Goal: Information Seeking & Learning: Learn about a topic

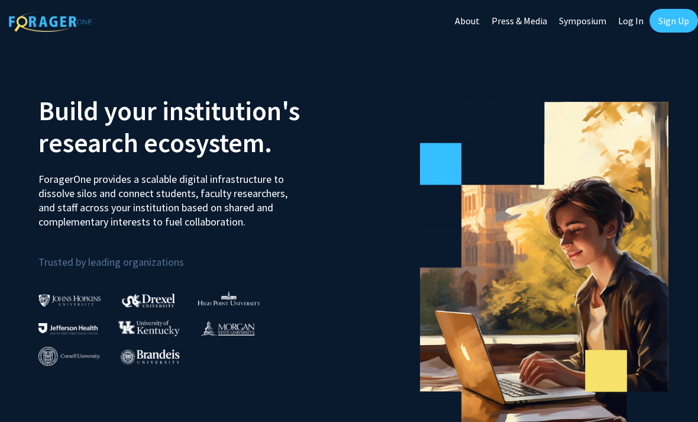
click at [678, 23] on link "Sign Up" at bounding box center [674, 21] width 49 height 24
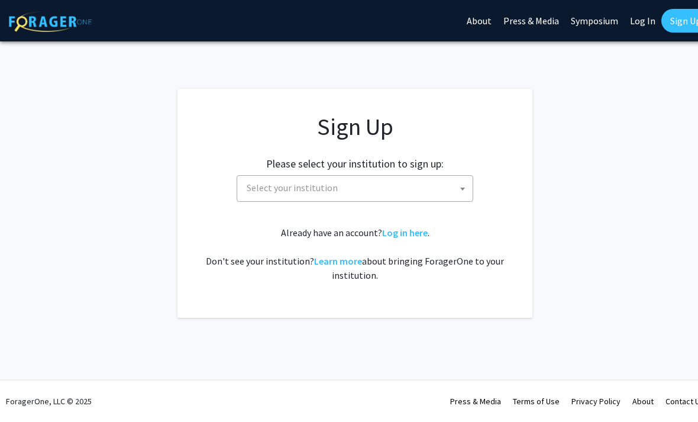
click at [437, 194] on span "Select your institution" at bounding box center [357, 188] width 231 height 24
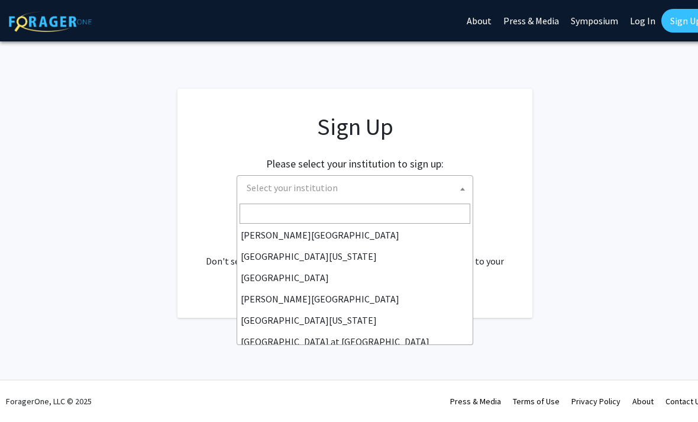
scroll to position [337, 0]
select select "24"
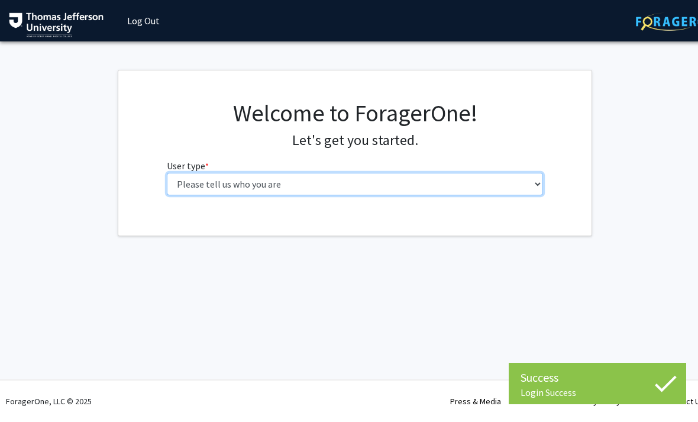
click at [459, 181] on select "Please tell us who you are Undergraduate Student Master's Student Doctoral Cand…" at bounding box center [355, 184] width 377 height 22
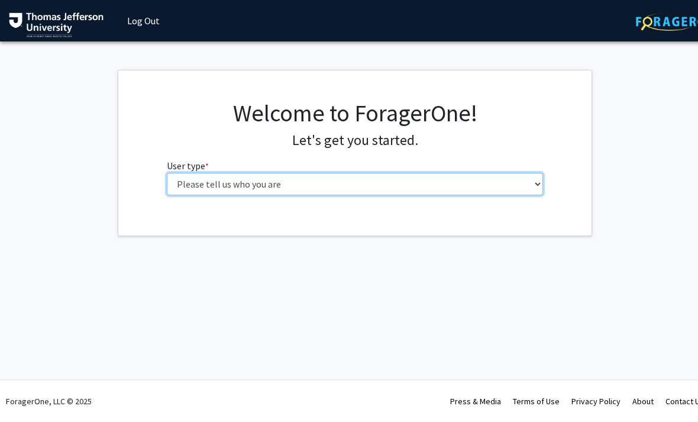
select select "3: doc"
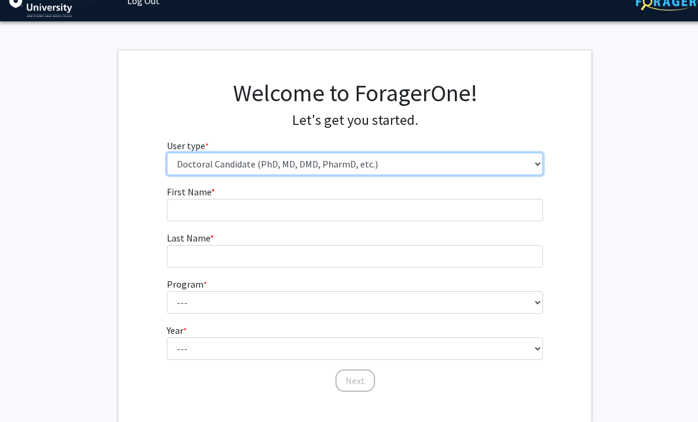
scroll to position [22, 0]
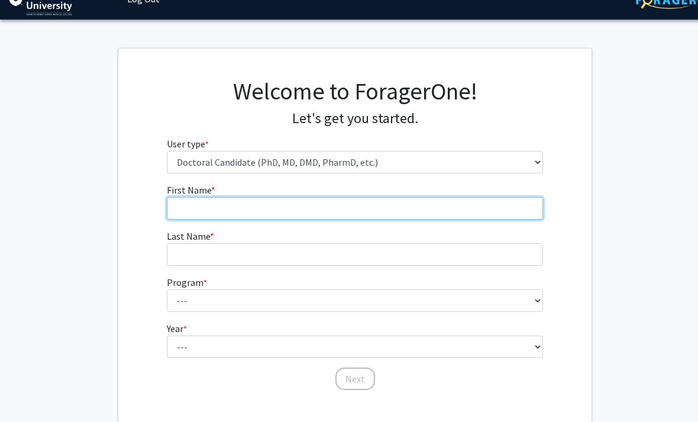
click at [477, 209] on input "First Name * required" at bounding box center [355, 208] width 377 height 22
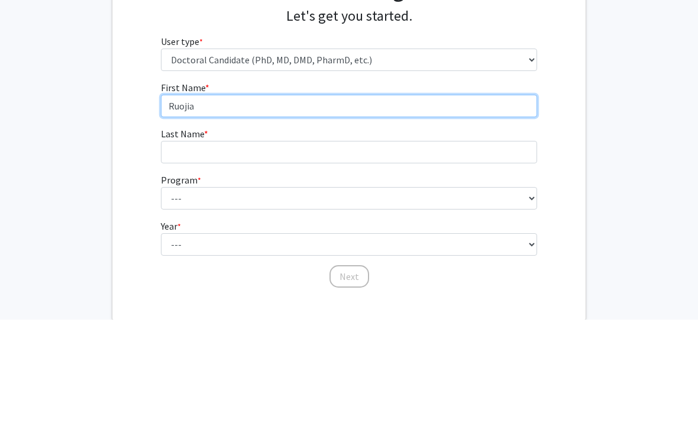
type input "Ruojia"
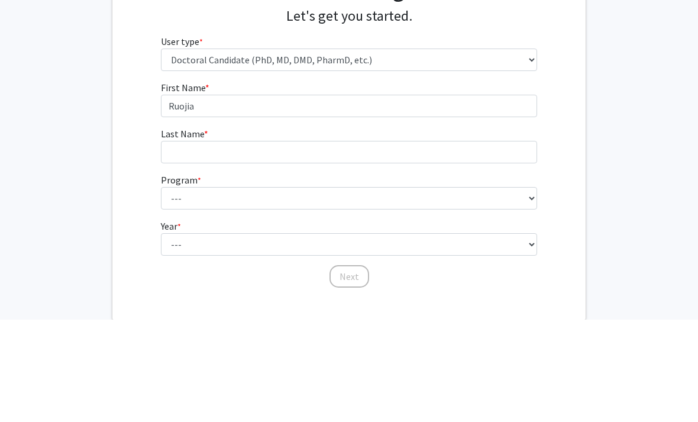
click at [301, 276] on fg-select "Program * required --- Accelerated 3+3 BS in Health Sciences/Doctor of [MEDICAL…" at bounding box center [349, 294] width 377 height 37
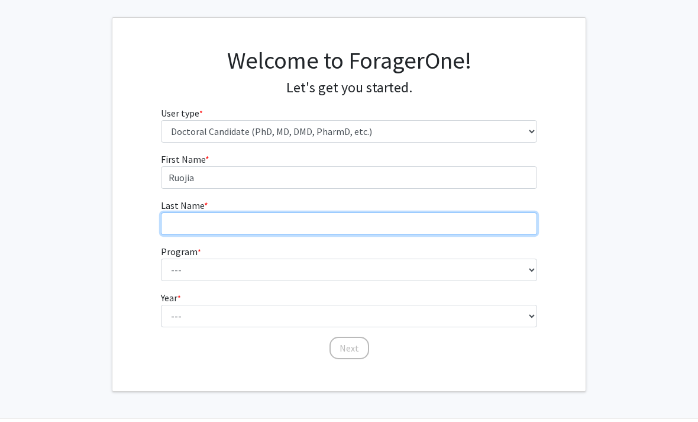
click at [309, 225] on input "Last Name * required" at bounding box center [349, 223] width 377 height 22
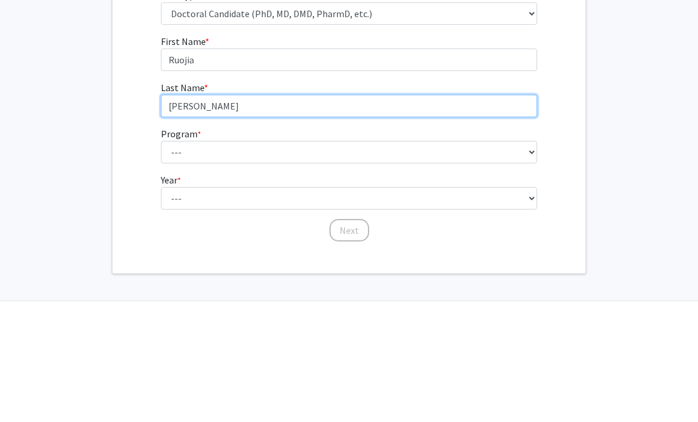
type input "[PERSON_NAME]"
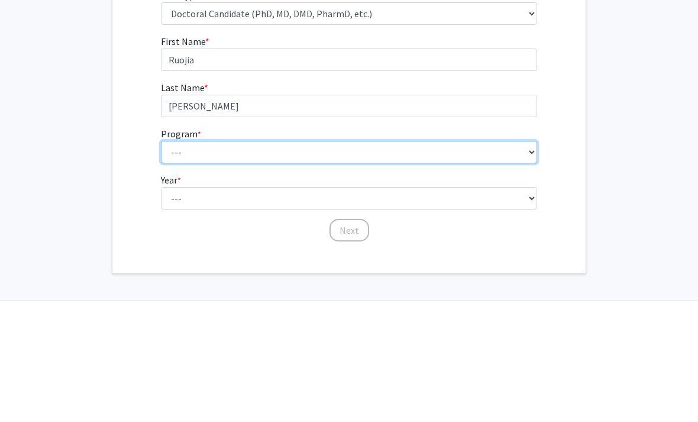
click at [370, 259] on select "--- Accelerated 3+3 BS in Health Sciences/Doctor of [MEDICAL_DATA] Accelerated …" at bounding box center [349, 270] width 377 height 22
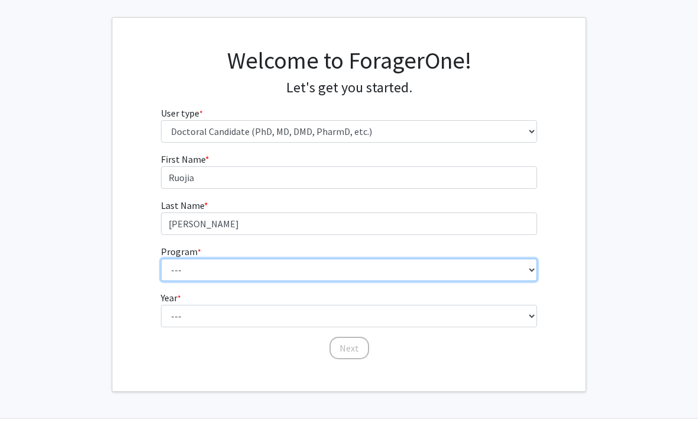
select select "35: 815"
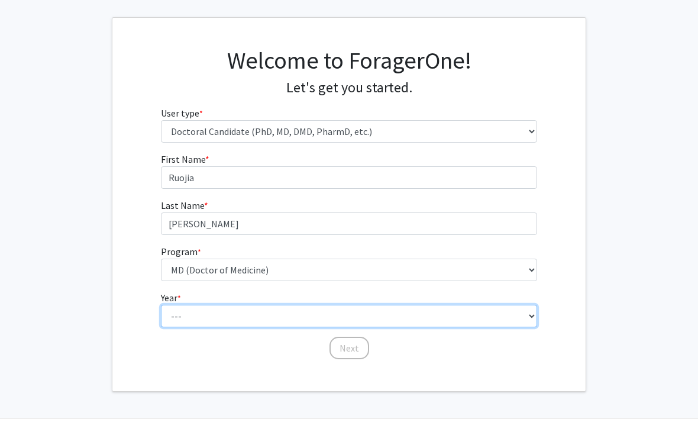
click at [282, 320] on select "--- First Year Second Year Third Year Fourth Year Fifth Year Sixth Year Seventh…" at bounding box center [349, 316] width 377 height 22
click at [331, 315] on select "--- First Year Second Year Third Year Fourth Year Fifth Year Sixth Year Seventh…" at bounding box center [349, 316] width 377 height 22
select select "1: first_year"
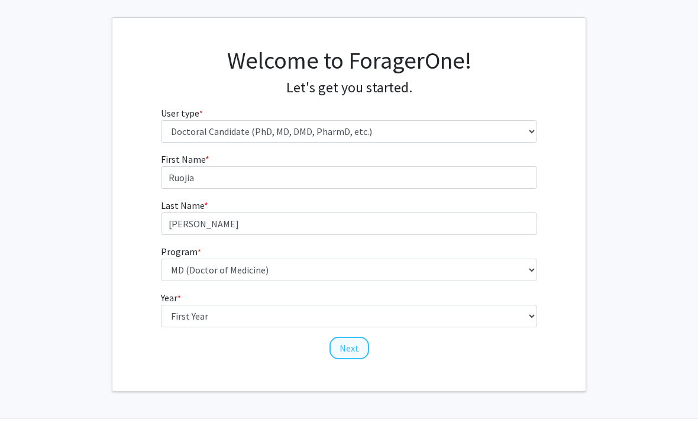
click at [352, 342] on button "Next" at bounding box center [350, 348] width 40 height 22
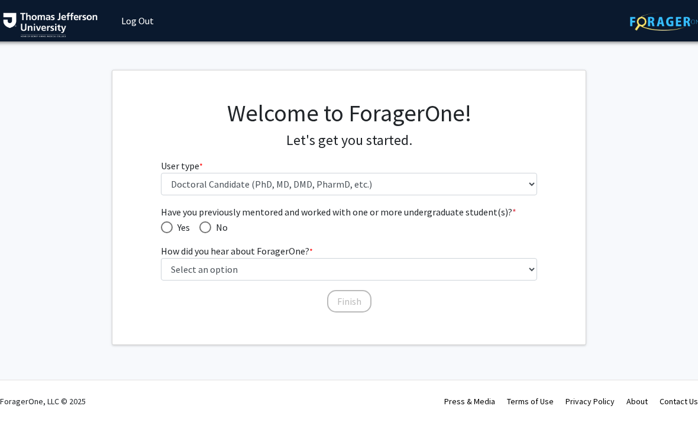
click at [514, 212] on span "Have you previously mentored and worked with one or more undergraduate student(…" at bounding box center [349, 212] width 377 height 14
click at [172, 224] on span "Have you previously mentored and worked with one or more undergraduate student(…" at bounding box center [167, 227] width 12 height 12
click at [172, 224] on input "Yes" at bounding box center [167, 227] width 12 height 12
radio input "true"
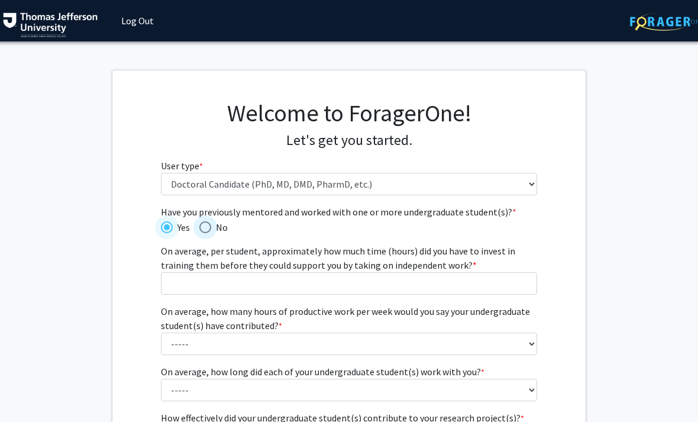
click at [212, 225] on span "No" at bounding box center [219, 227] width 17 height 14
click at [211, 225] on input "No" at bounding box center [205, 227] width 12 height 12
radio input "true"
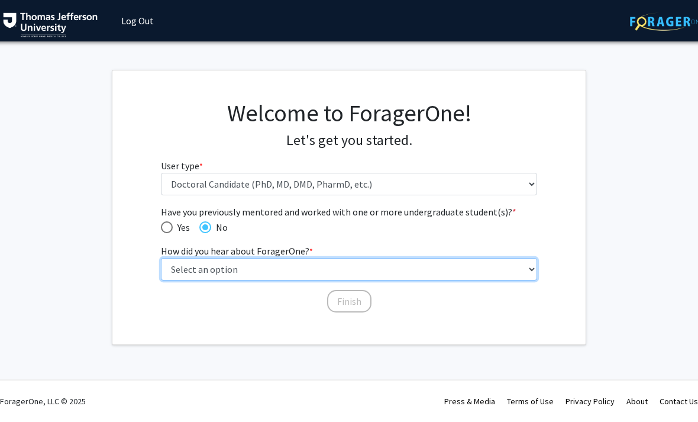
click at [350, 268] on select "Select an option Peer/student recommendation Faculty/staff recommendation Unive…" at bounding box center [349, 269] width 377 height 22
select select "2: faculty_recommendation"
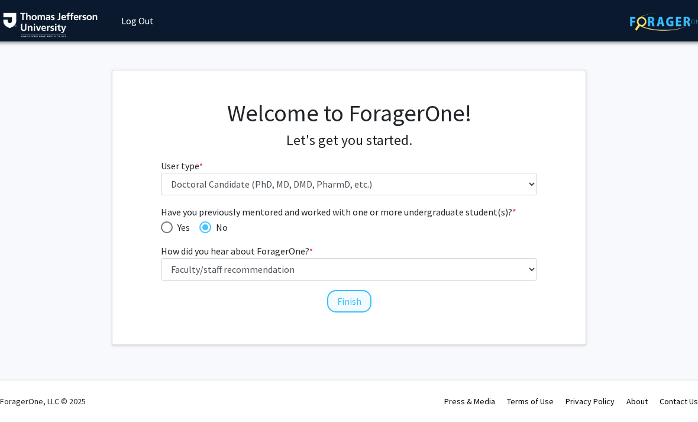
click at [349, 304] on button "Finish" at bounding box center [349, 301] width 44 height 22
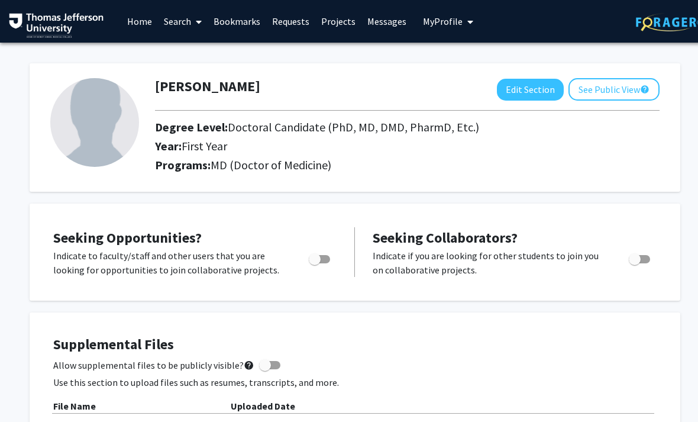
click at [182, 34] on link "Search" at bounding box center [183, 21] width 50 height 41
click at [225, 59] on span "Faculty/Staff" at bounding box center [201, 55] width 87 height 24
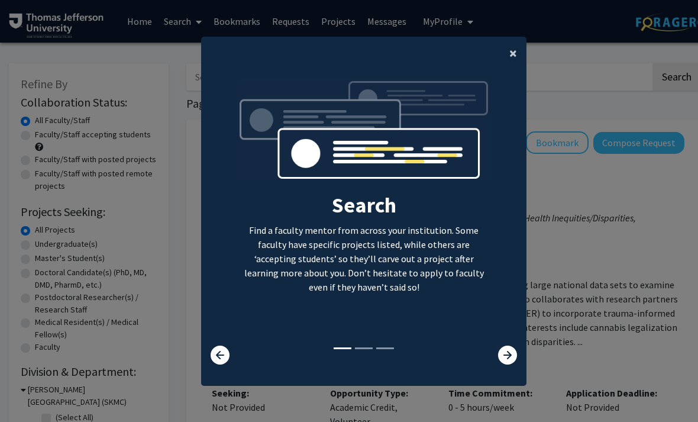
click at [513, 62] on span "×" at bounding box center [514, 53] width 8 height 18
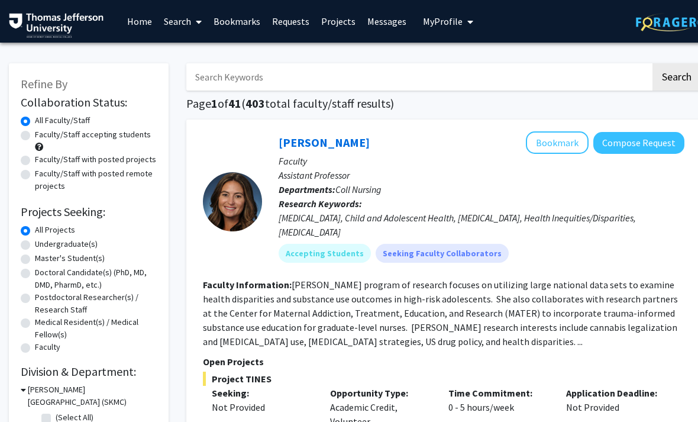
scroll to position [21, 0]
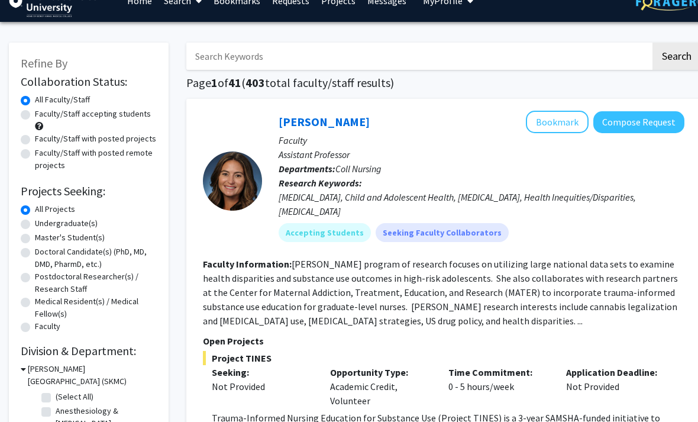
click at [124, 254] on label "Doctoral Candidate(s) (PhD, MD, DMD, PharmD, etc.)" at bounding box center [96, 258] width 122 height 25
click at [43, 253] on input "Doctoral Candidate(s) (PhD, MD, DMD, PharmD, etc.)" at bounding box center [39, 250] width 8 height 8
radio input "true"
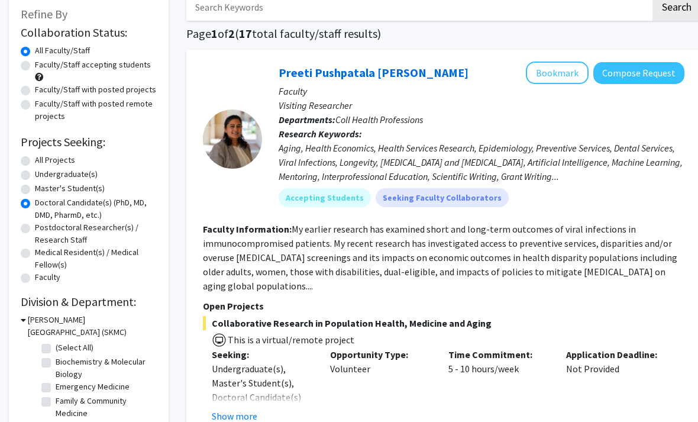
scroll to position [70, 0]
click at [245, 409] on button "Show more" at bounding box center [235, 416] width 46 height 14
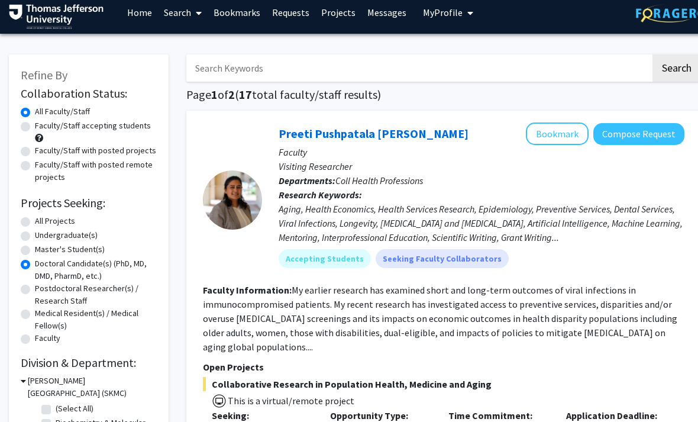
scroll to position [0, 0]
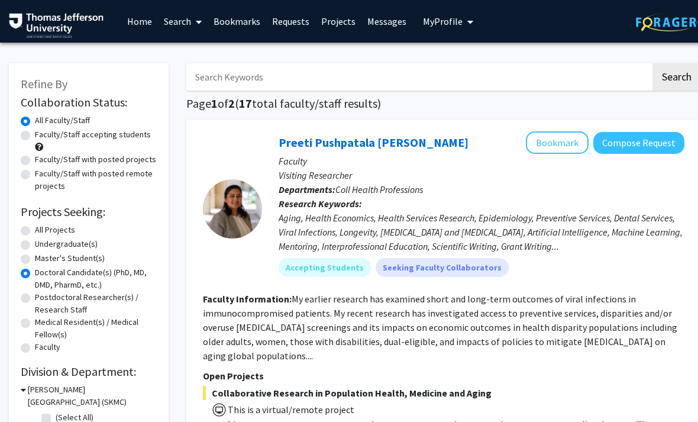
click at [128, 139] on label "Faculty/Staff accepting students" at bounding box center [93, 134] width 116 height 12
click at [43, 136] on input "Faculty/Staff accepting students" at bounding box center [39, 132] width 8 height 8
radio input "true"
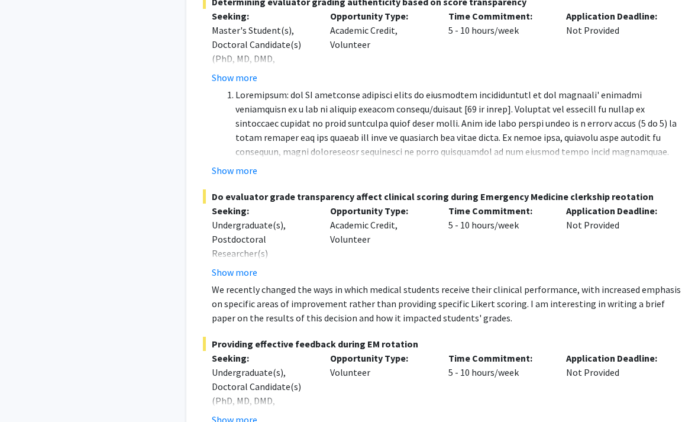
scroll to position [7060, 0]
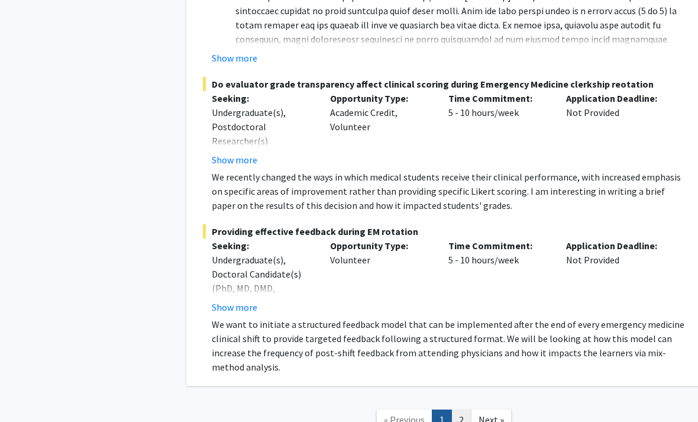
click at [460, 410] on link "2" at bounding box center [462, 420] width 20 height 21
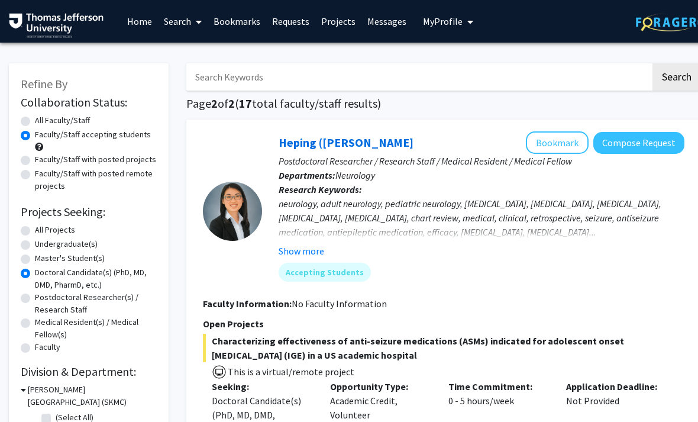
click at [88, 119] on label "All Faculty/Staff" at bounding box center [62, 120] width 55 height 12
click at [43, 119] on input "All Faculty/Staff" at bounding box center [39, 118] width 8 height 8
radio input "true"
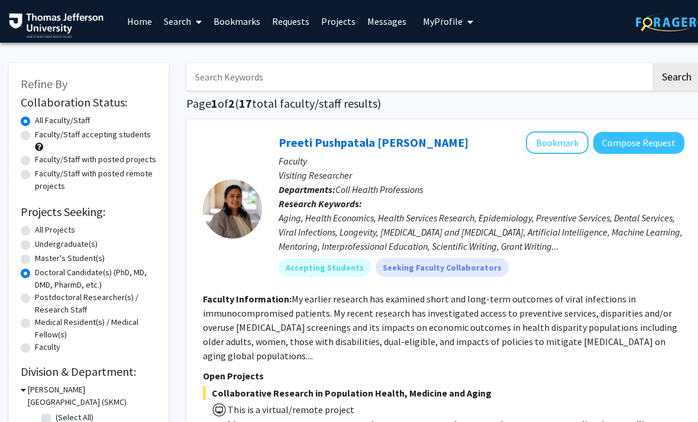
click at [102, 230] on div "All Projects" at bounding box center [89, 231] width 136 height 14
click at [75, 224] on label "All Projects" at bounding box center [55, 230] width 40 height 12
click at [43, 224] on input "All Projects" at bounding box center [39, 228] width 8 height 8
radio input "true"
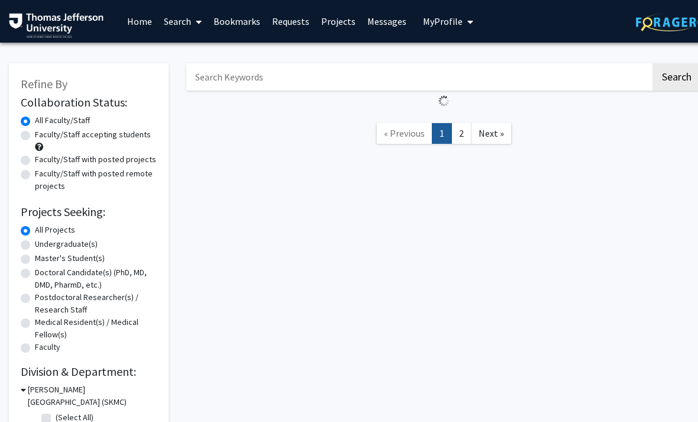
click at [66, 233] on label "All Projects" at bounding box center [55, 230] width 40 height 12
click at [43, 231] on input "All Projects" at bounding box center [39, 228] width 8 height 8
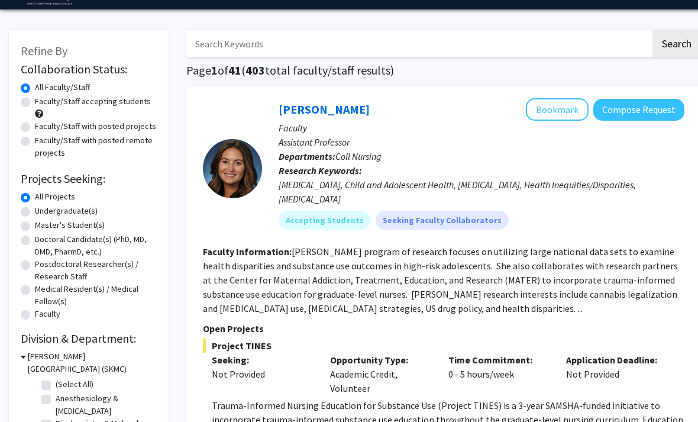
scroll to position [36, 0]
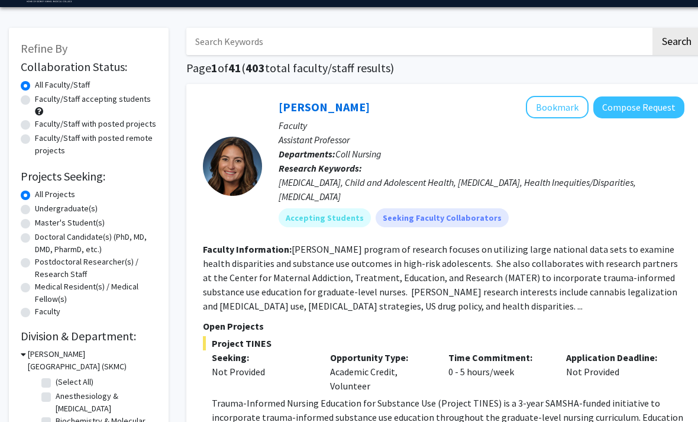
click at [131, 240] on label "Doctoral Candidate(s) (PhD, MD, DMD, PharmD, etc.)" at bounding box center [96, 243] width 122 height 25
click at [43, 239] on input "Doctoral Candidate(s) (PhD, MD, DMD, PharmD, etc.)" at bounding box center [39, 235] width 8 height 8
radio input "true"
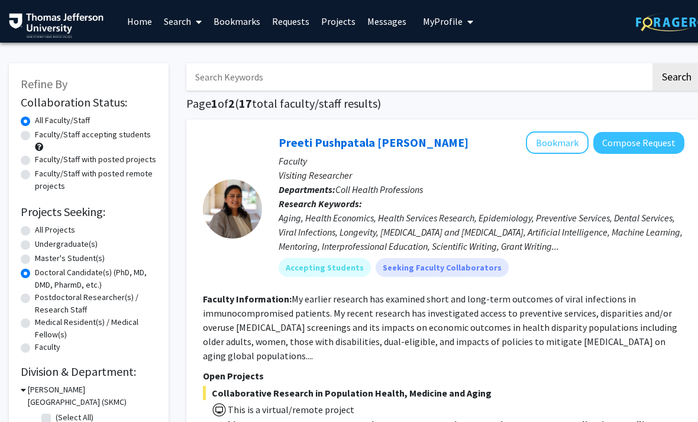
click at [118, 224] on div "All Projects" at bounding box center [89, 231] width 136 height 14
click at [116, 235] on div "All Projects" at bounding box center [89, 231] width 136 height 14
click at [86, 227] on div "All Projects" at bounding box center [89, 231] width 136 height 14
click at [73, 238] on label "Undergraduate(s)" at bounding box center [66, 244] width 63 height 12
click at [43, 238] on input "Undergraduate(s)" at bounding box center [39, 242] width 8 height 8
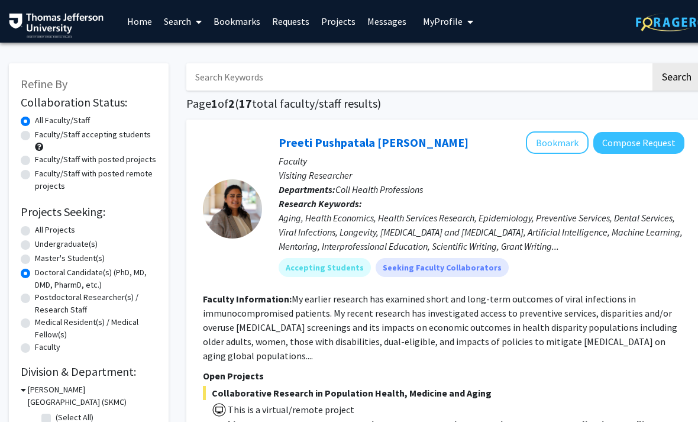
radio input "true"
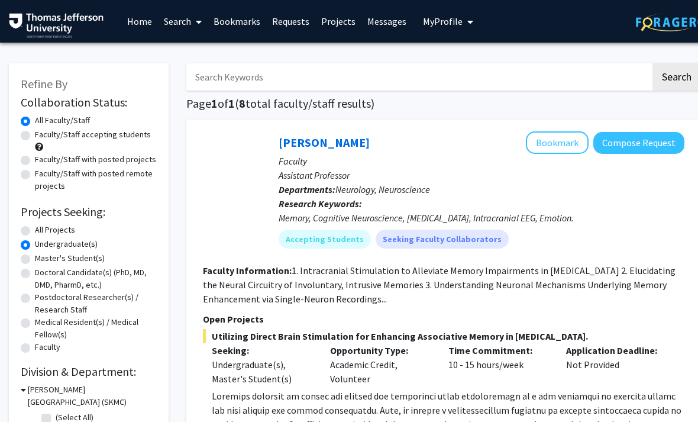
scroll to position [36, 1]
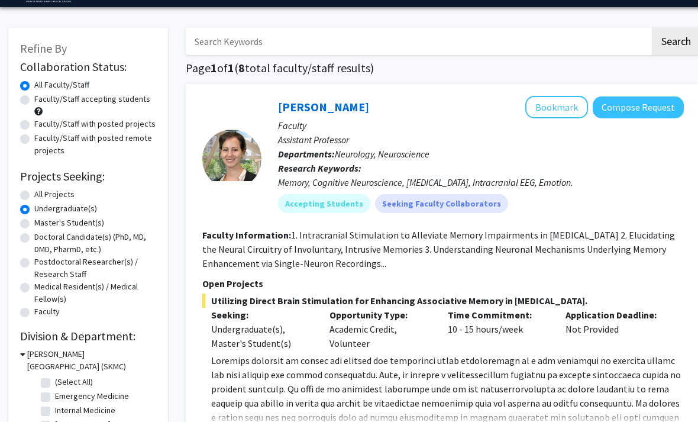
click at [57, 198] on label "All Projects" at bounding box center [54, 194] width 40 height 12
click at [42, 196] on input "All Projects" at bounding box center [38, 192] width 8 height 8
radio input "true"
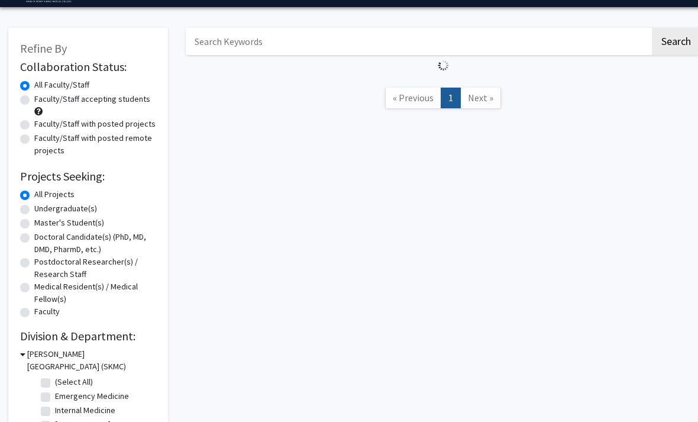
scroll to position [0, 1]
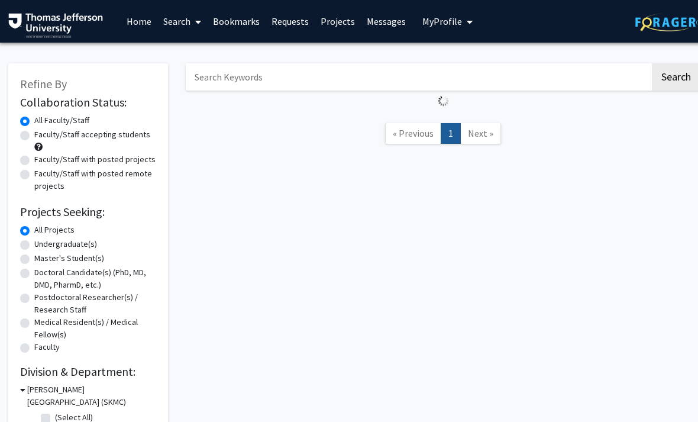
click at [60, 232] on label "All Projects" at bounding box center [54, 230] width 40 height 12
click at [42, 231] on input "All Projects" at bounding box center [38, 228] width 8 height 8
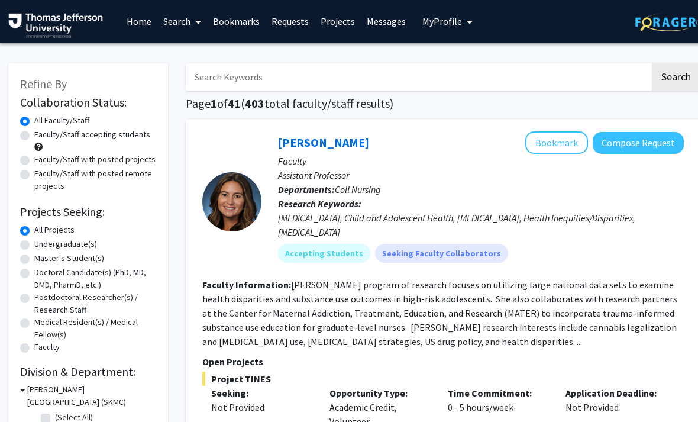
click at [336, 78] on input "Search Keywords" at bounding box center [418, 76] width 465 height 27
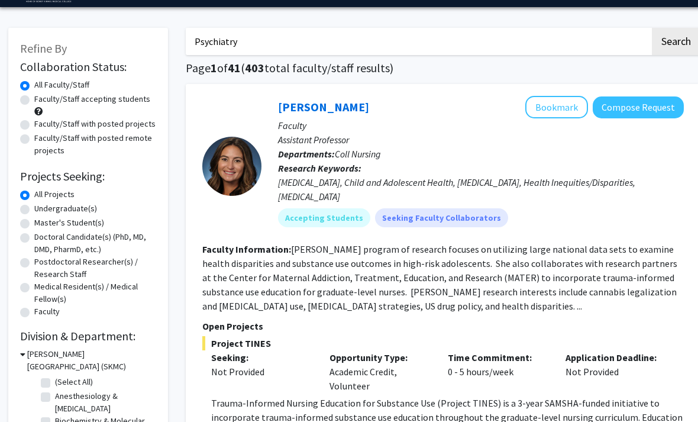
type input "Psychiatry"
click at [676, 40] on button "Search" at bounding box center [676, 41] width 49 height 27
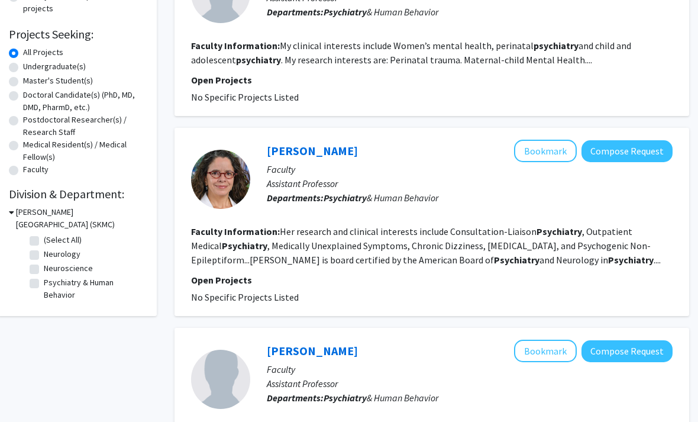
scroll to position [152, 12]
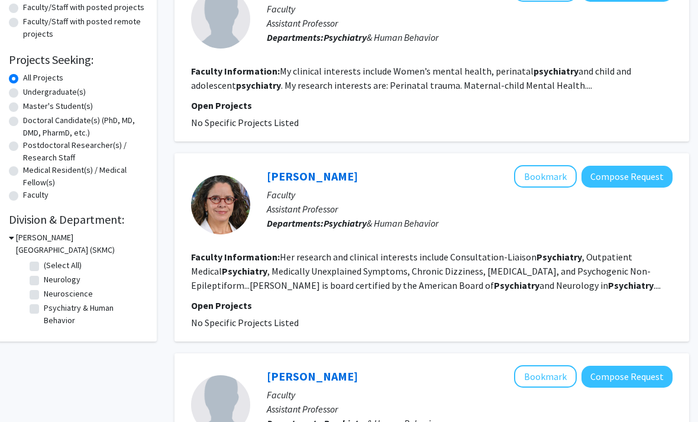
click at [368, 277] on section "Faculty Information: Her research and clinical interests include Consultation-L…" at bounding box center [432, 271] width 482 height 43
click at [340, 312] on section "Open Projects No Specific Projects Listed" at bounding box center [432, 313] width 482 height 31
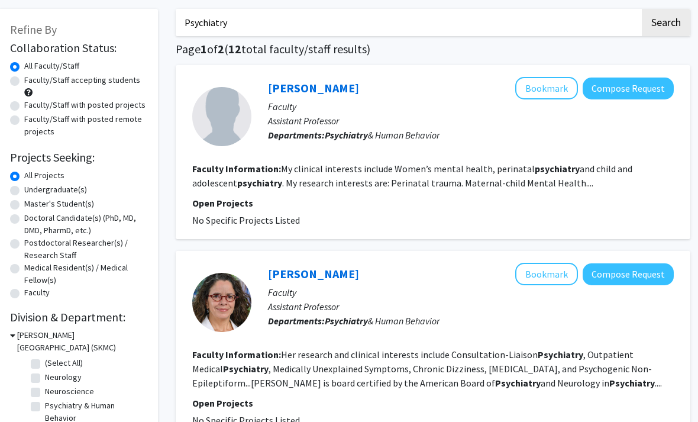
scroll to position [55, 11]
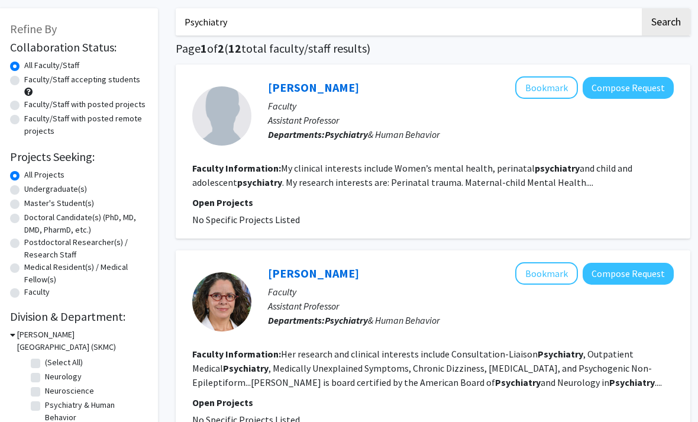
click at [388, 207] on p "Open Projects" at bounding box center [433, 202] width 482 height 14
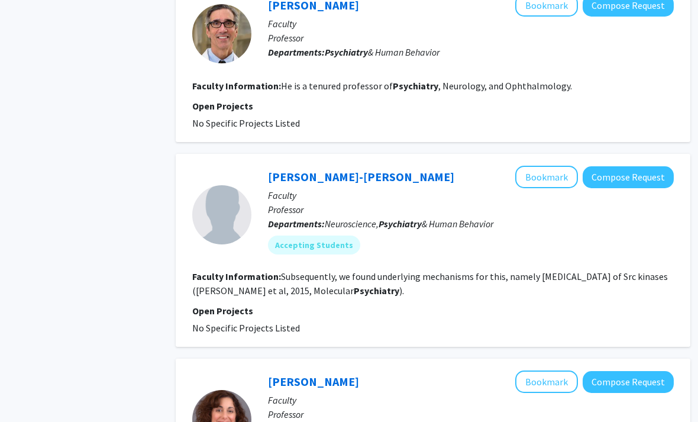
scroll to position [1647, 10]
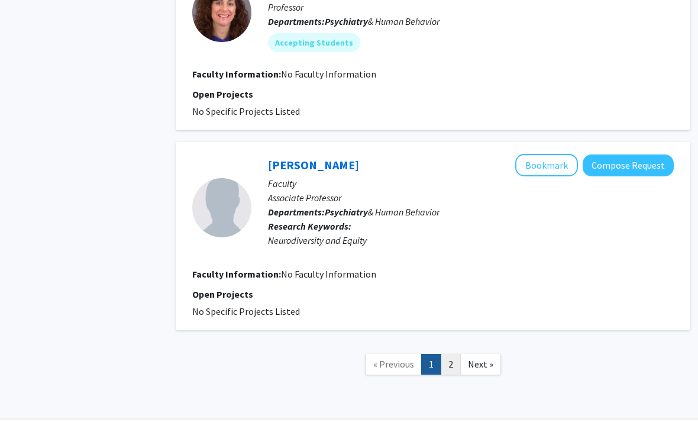
click at [445, 362] on link "2" at bounding box center [451, 364] width 20 height 21
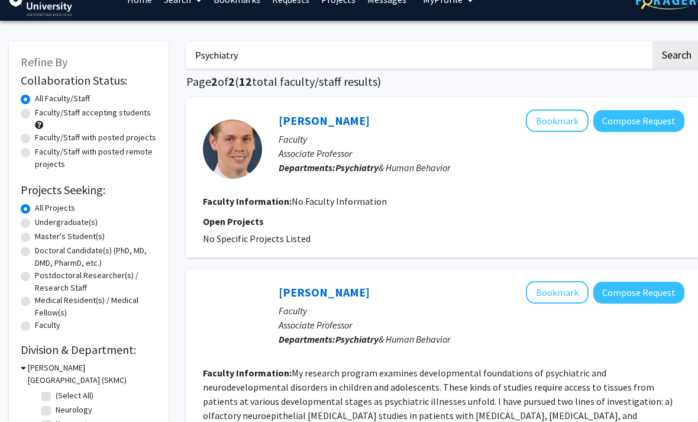
scroll to position [178, 0]
